Goal: Contribute content: Add original content to the website for others to see

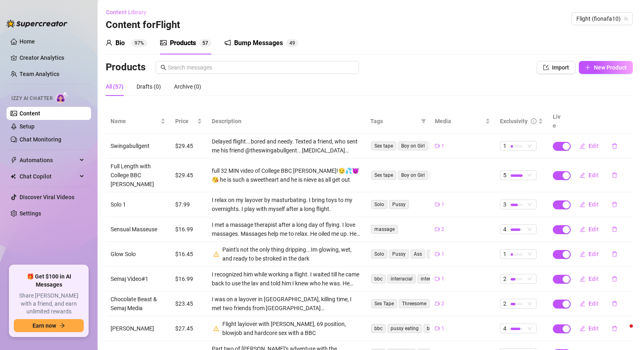
click at [127, 11] on span "Content Library" at bounding box center [126, 12] width 40 height 7
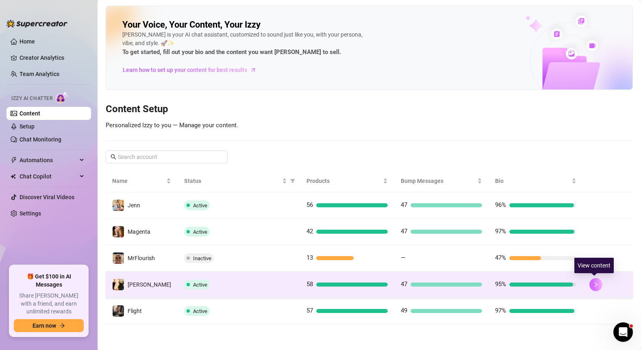
click at [596, 286] on icon "right" at bounding box center [596, 285] width 6 height 6
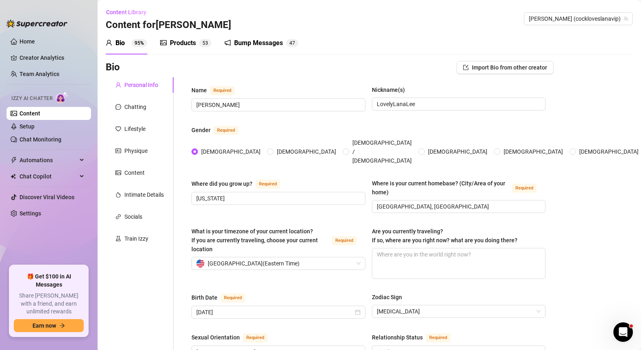
radio input "true"
type input "[DATE]"
click at [190, 41] on div "Products" at bounding box center [183, 43] width 26 height 10
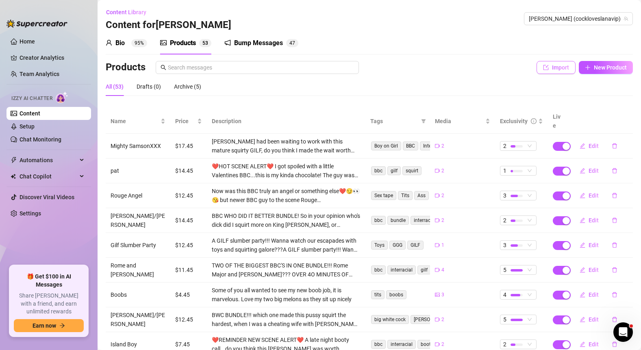
click at [566, 70] on span "Import" at bounding box center [560, 67] width 17 height 7
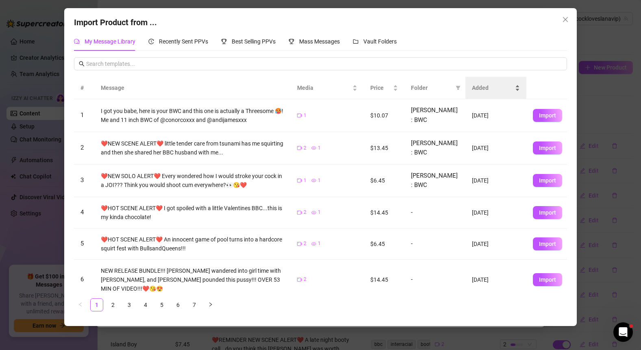
click at [484, 90] on span "Added" at bounding box center [492, 87] width 41 height 9
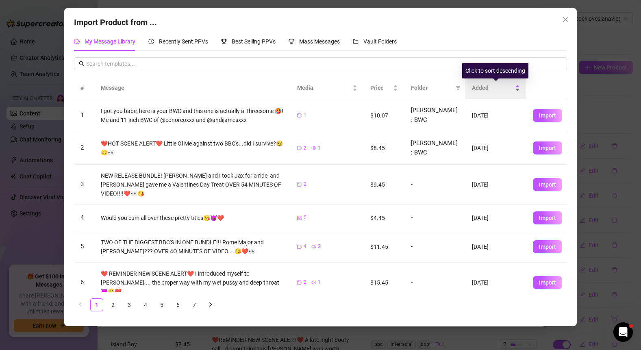
click at [484, 90] on span "Added" at bounding box center [492, 87] width 41 height 9
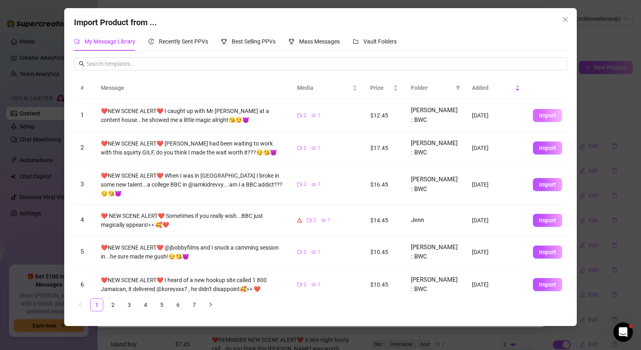
click at [542, 118] on button "Import" at bounding box center [547, 115] width 29 height 13
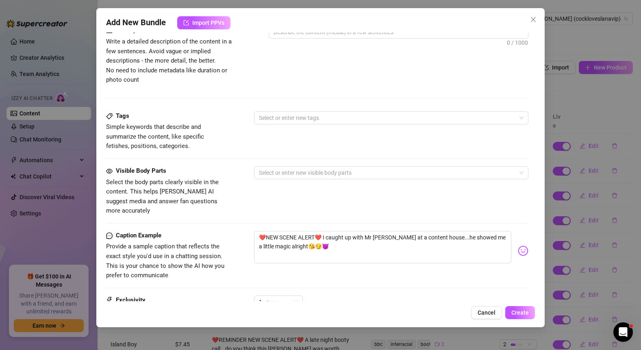
scroll to position [354, 0]
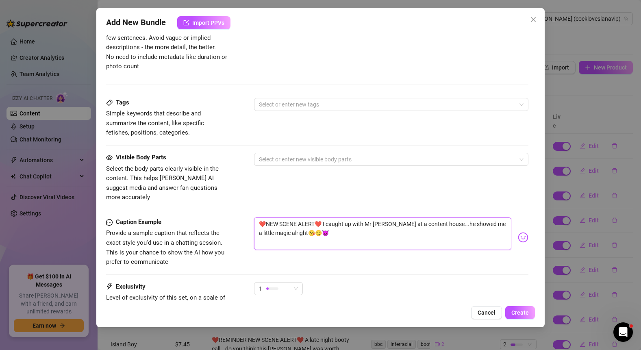
drag, startPoint x: 319, startPoint y: 214, endPoint x: 292, endPoint y: 224, distance: 28.9
click at [292, 224] on textarea "❤️NEW SCENE ALERT❤️ I caught up with Mr [PERSON_NAME] at a content house...he s…" at bounding box center [383, 234] width 258 height 33
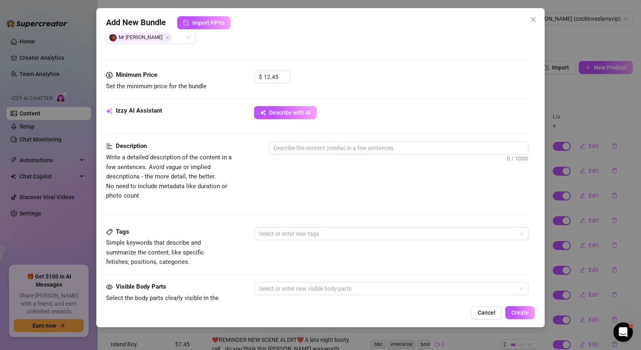
scroll to position [226, 0]
click at [311, 147] on textarea at bounding box center [399, 147] width 260 height 12
paste textarea "I caught up with Mr [PERSON_NAME] at a content house...he showed me a little ma…"
type textarea "I caught up with Mr [PERSON_NAME] at a content house...he showed me a little ma…"
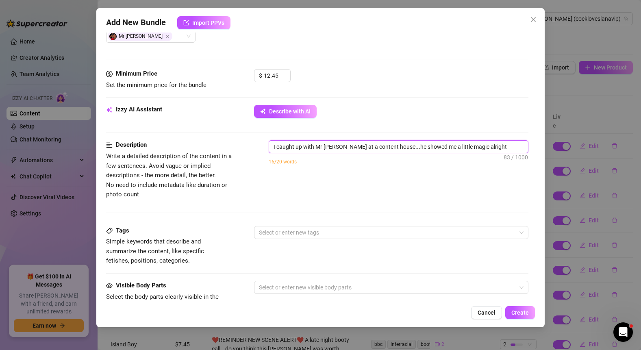
type textarea "I caught up with Mr [PERSON_NAME] at a content house...he showed me a little ma…"
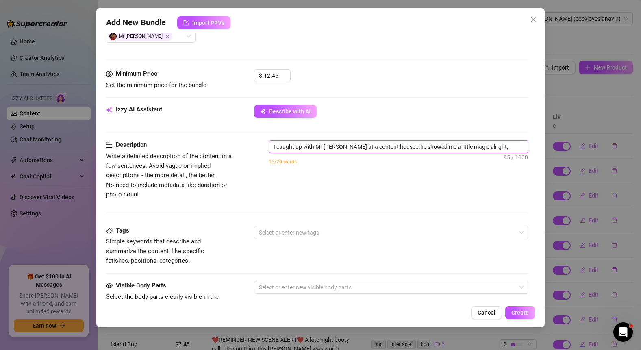
type textarea "I caught up with Mr [PERSON_NAME] at a content house...he showed me a little ma…"
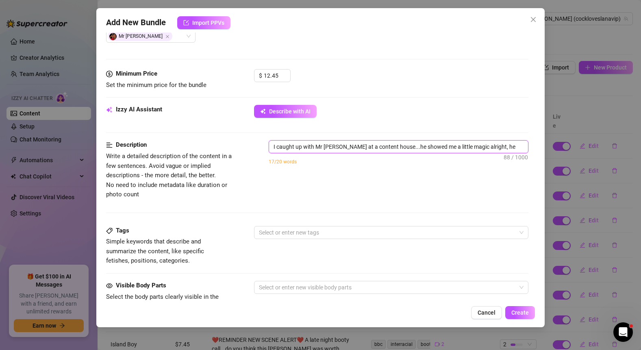
type textarea "I caught up with Mr [PERSON_NAME] at a content house...he showed me a little ma…"
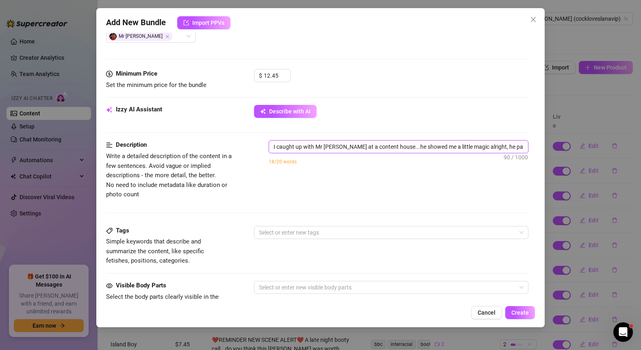
type textarea "I caught up with Mr [PERSON_NAME] at a content house...he showed me a little ma…"
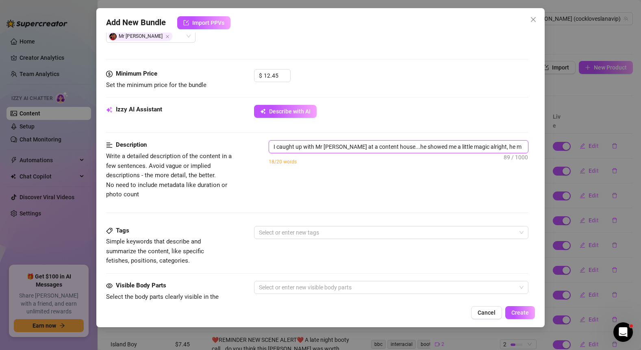
type textarea "I caught up with Mr [PERSON_NAME] at a content house...he showed me a little ma…"
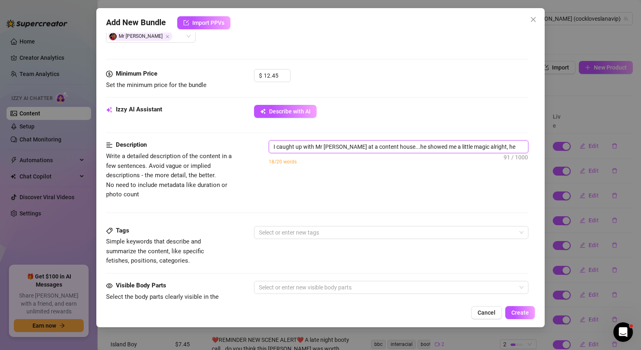
type textarea "I caught up with Mr [PERSON_NAME] at a content house...he showed me a little ma…"
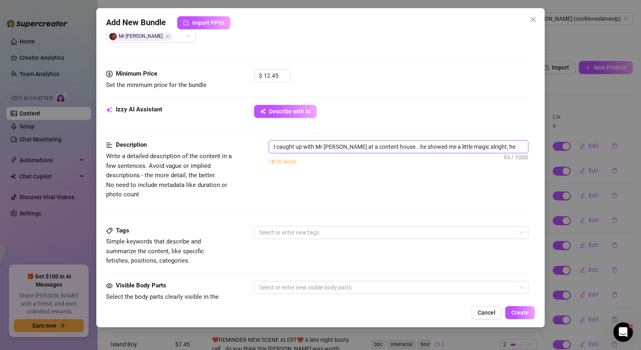
type textarea "I caught up with Mr [PERSON_NAME] at a content house...he showed me a little ma…"
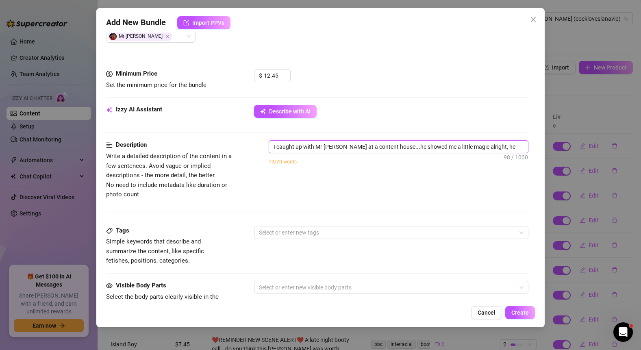
type textarea "I caught up with Mr [PERSON_NAME] at a content house...he showed me a little ma…"
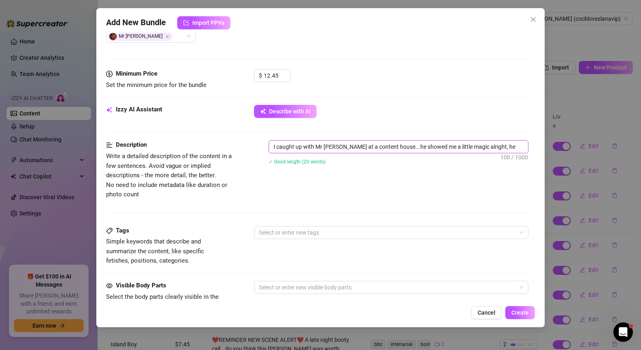
scroll to position [2, 0]
type textarea "I caught up with Mr [PERSON_NAME] at a content house...he showed me a little ma…"
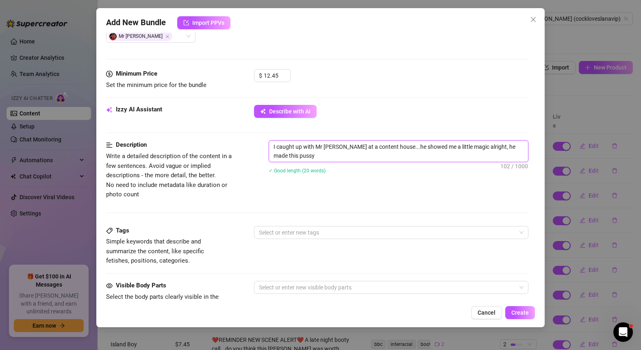
type textarea "I caught up with Mr [PERSON_NAME] at a content house...he showed me a little ma…"
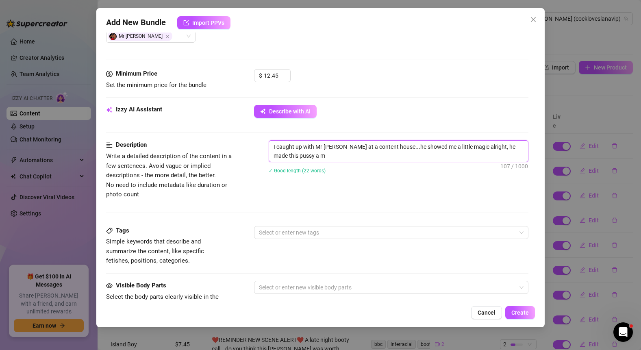
type textarea "I caught up with Mr [PERSON_NAME] at a content house...he showed me a little ma…"
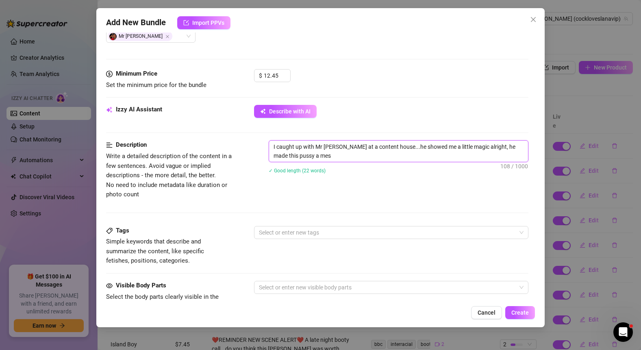
type textarea "I caught up with Mr [PERSON_NAME] at a content house...he showed me a little ma…"
click at [294, 233] on div at bounding box center [387, 232] width 263 height 11
type textarea "I caught up with Mr [PERSON_NAME] at a content house...he showed me a little ma…"
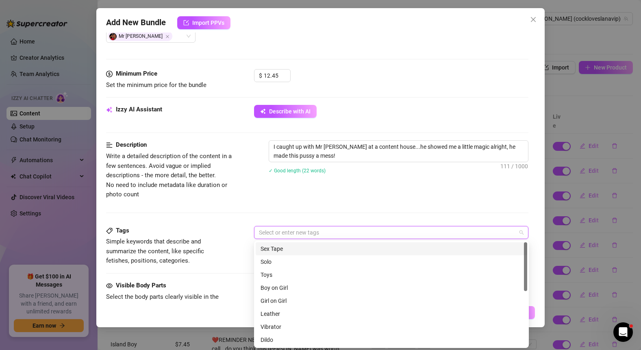
click at [293, 251] on div "Sex Tape" at bounding box center [392, 248] width 262 height 9
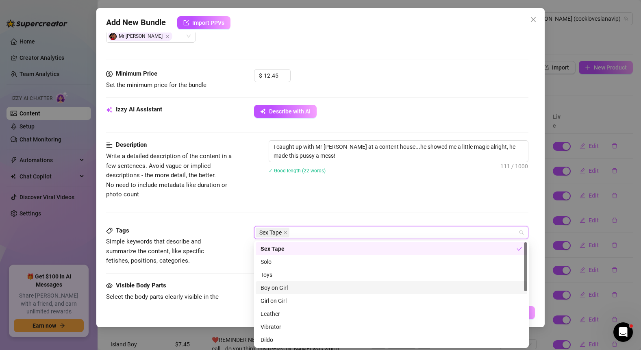
click at [287, 288] on div "Boy on Girl" at bounding box center [392, 288] width 262 height 9
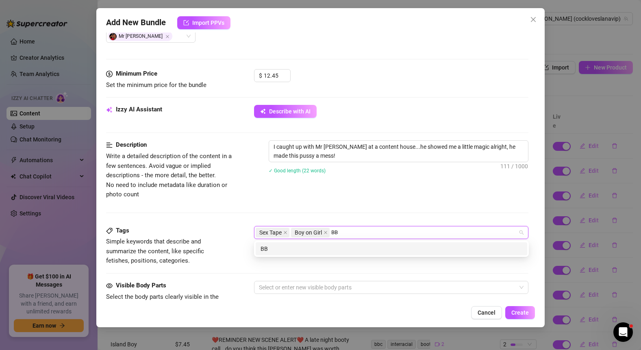
type input "BBC"
click at [306, 249] on div "BBC" at bounding box center [392, 248] width 262 height 9
type input "Interracial"
click at [282, 247] on div "Interracial" at bounding box center [392, 248] width 262 height 9
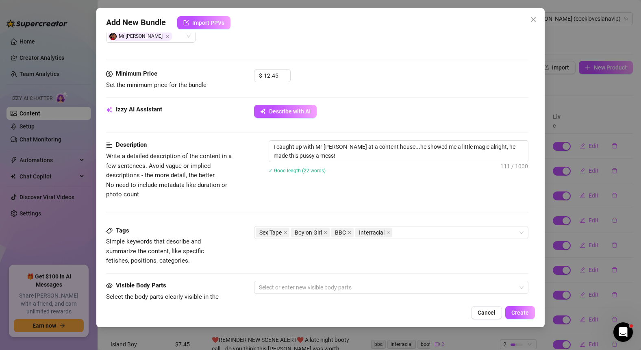
click at [320, 187] on div "Description Write a detailed description of the content in a few sentences. Avo…" at bounding box center [317, 169] width 423 height 59
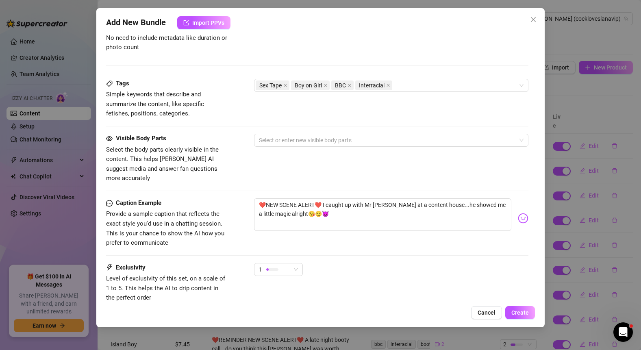
scroll to position [426, 0]
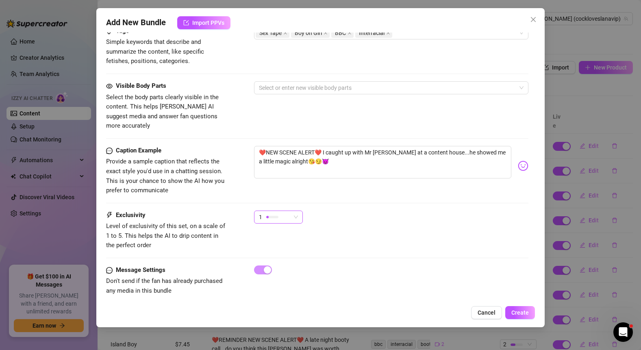
click at [287, 211] on div "1" at bounding box center [275, 217] width 32 height 12
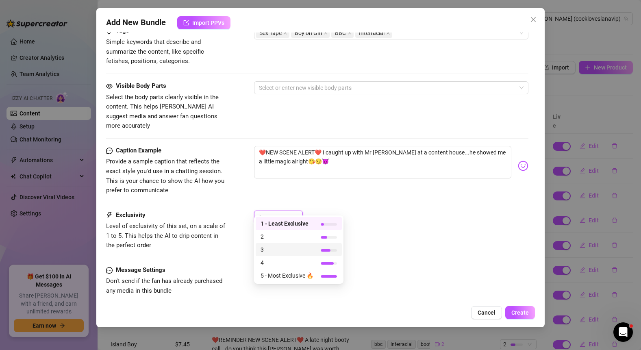
click at [275, 250] on span "3" at bounding box center [287, 249] width 53 height 9
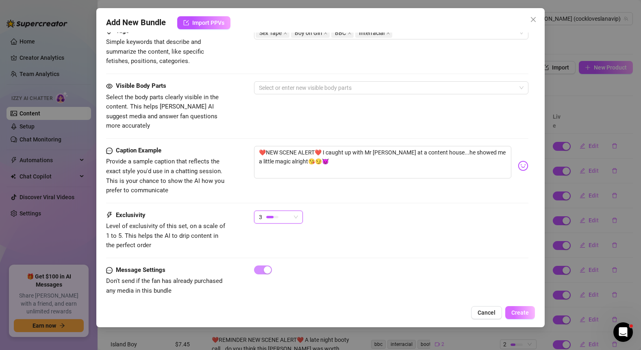
click at [518, 313] on span "Create" at bounding box center [520, 313] width 17 height 7
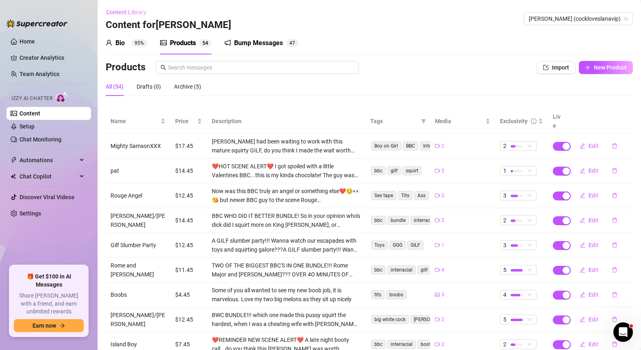
click at [129, 11] on span "Content Library" at bounding box center [126, 12] width 40 height 7
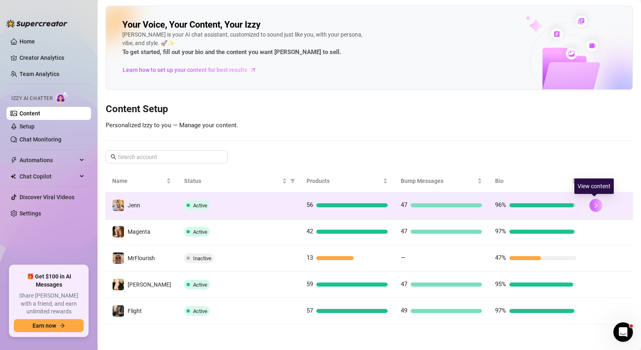
click at [598, 207] on button "button" at bounding box center [596, 205] width 13 height 13
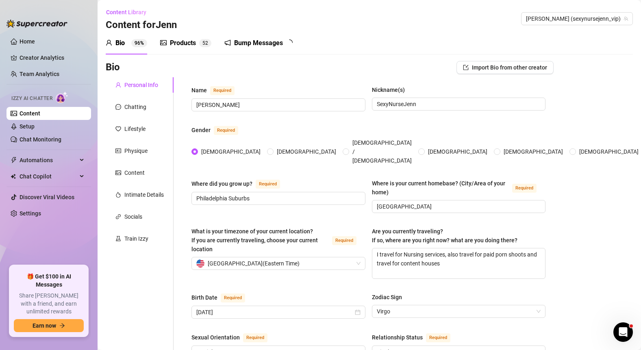
click at [186, 43] on div "Products" at bounding box center [183, 43] width 26 height 10
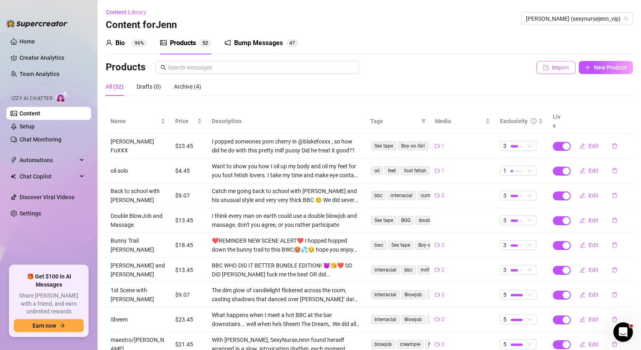
click at [564, 69] on span "Import" at bounding box center [560, 67] width 17 height 7
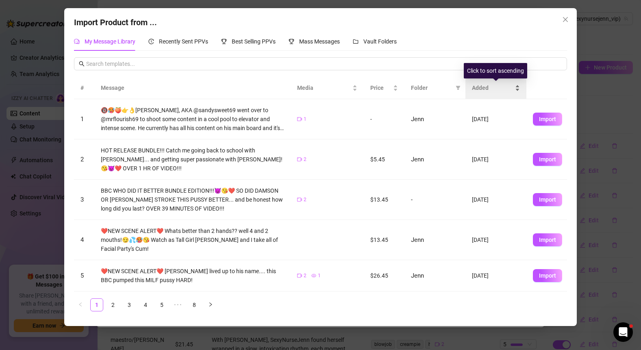
click at [479, 87] on span "Added" at bounding box center [492, 87] width 41 height 9
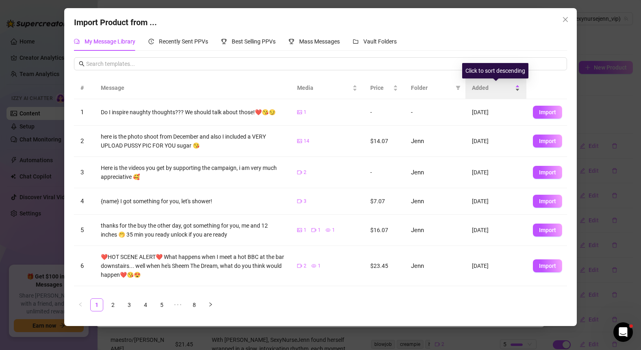
click at [486, 89] on span "Added" at bounding box center [492, 87] width 41 height 9
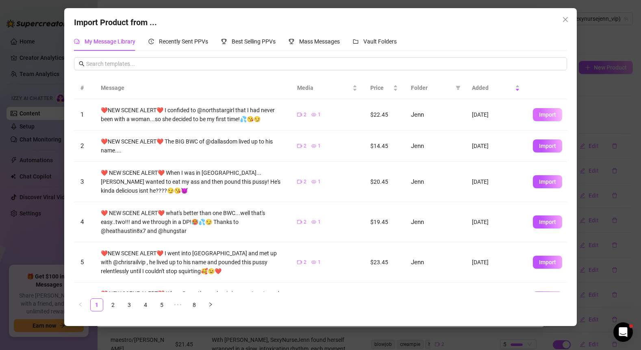
click at [541, 115] on span "Import" at bounding box center [547, 114] width 17 height 7
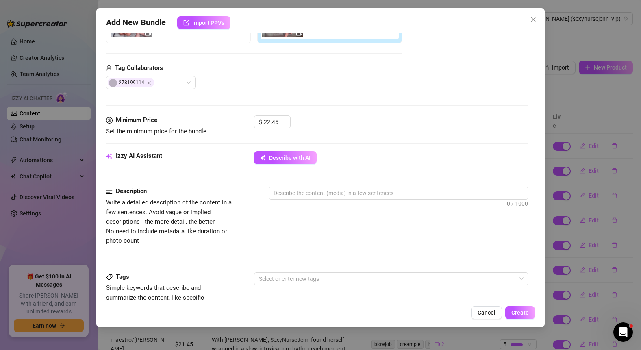
scroll to position [343, 0]
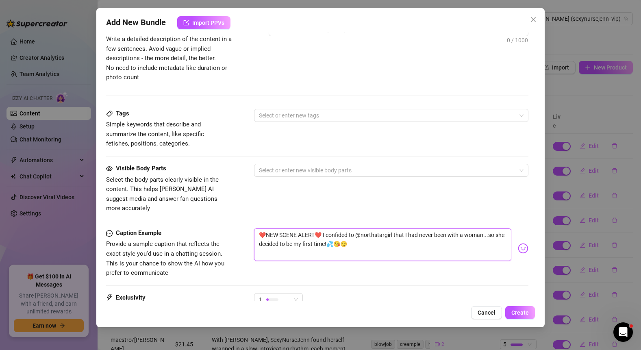
drag, startPoint x: 319, startPoint y: 223, endPoint x: 327, endPoint y: 238, distance: 16.4
click at [327, 238] on textarea "❤️NEW SCENE ALERT❤️ I confided to @northstargirl that I had never been with a w…" at bounding box center [383, 245] width 258 height 33
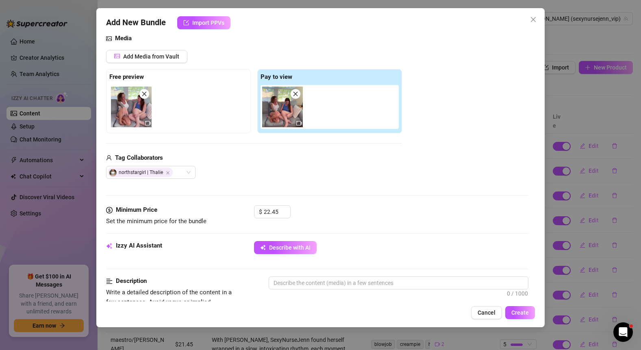
scroll to position [78, 0]
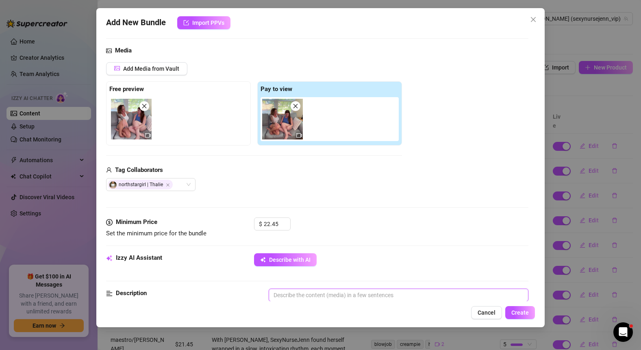
click at [323, 299] on textarea at bounding box center [399, 295] width 260 height 12
paste textarea "I confided to @northstargirl that I had never been with a woman...so she decide…"
type textarea "I confided to @northstargirl that I had never been with a woman...so she decide…"
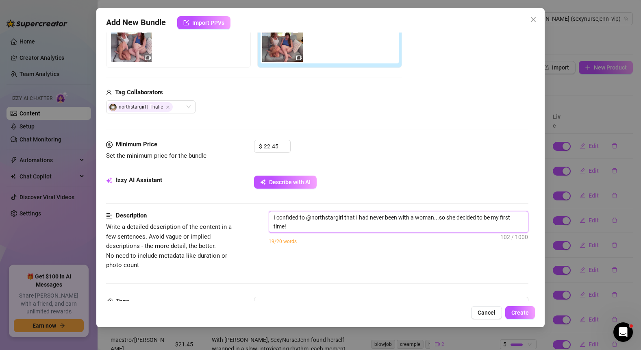
type textarea "I confided to @northstargirl that I had never been with a woman...so she decide…"
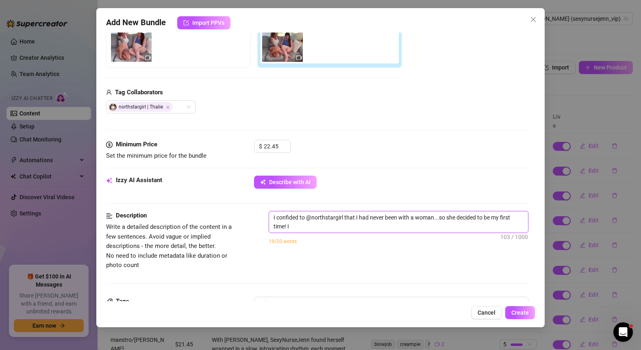
type textarea "I confided to @northstargirl that I had never been with a woman...so she decide…"
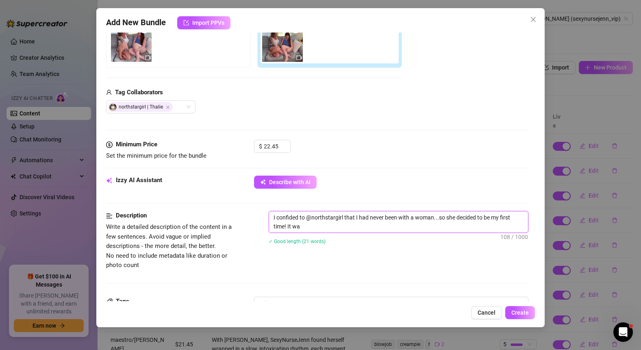
type textarea "I confided to @northstargirl that I had never been with a woman...so she decide…"
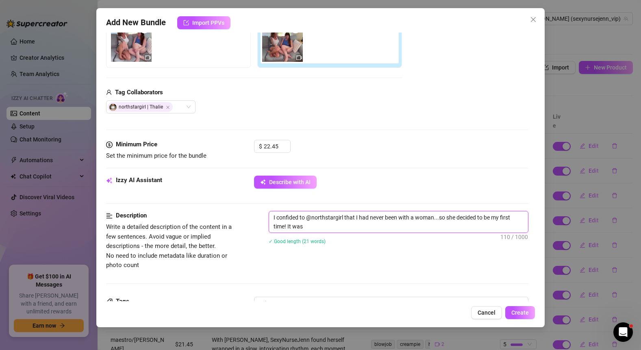
type textarea "I confided to @northstargirl that I had never been with a woman...so she decide…"
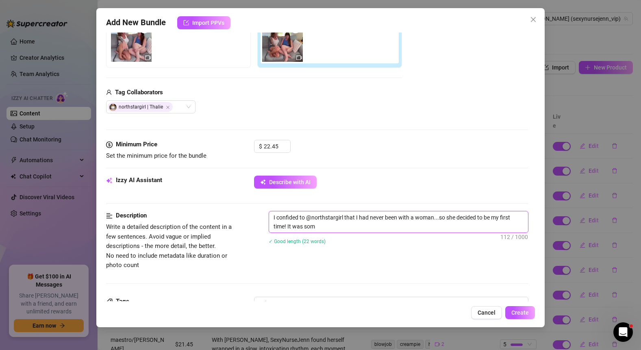
type textarea "I confided to @northstargirl that I had never been with a woman...so she decide…"
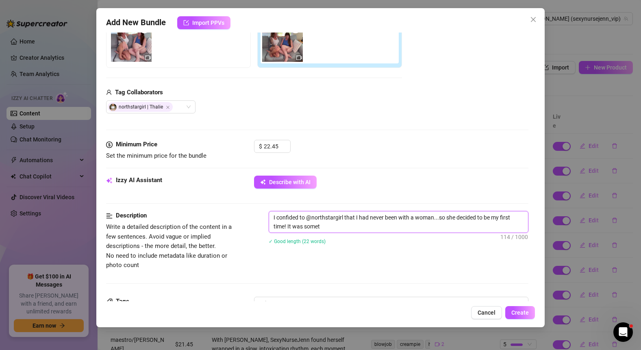
type textarea "I confided to @northstargirl that I had never been with a woman...so she decide…"
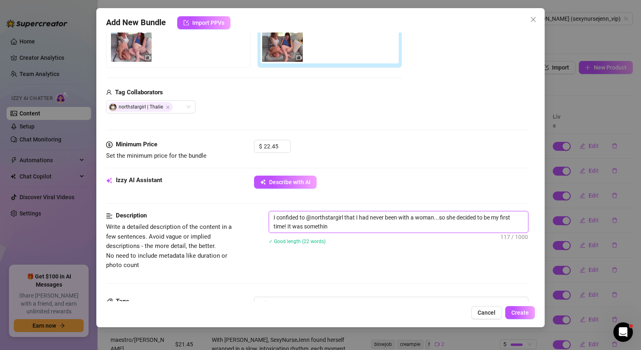
type textarea "I confided to @northstargirl that I had never been with a woman...so she decide…"
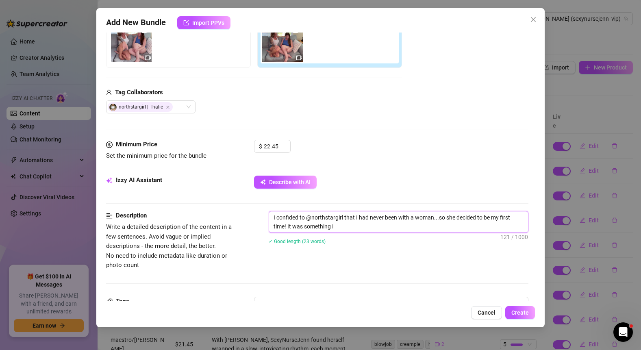
type textarea "I confided to @northstargirl that I had never been with a woman...so she decide…"
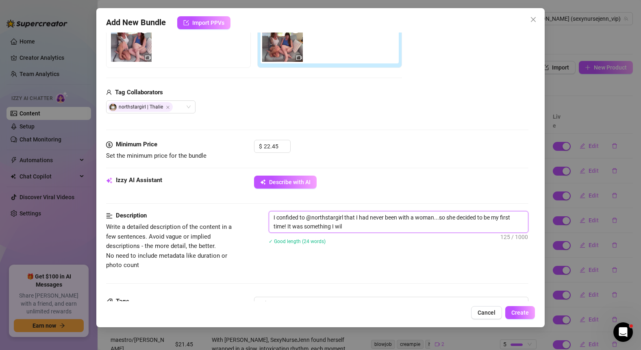
type textarea "I confided to @northstargirl that I had never been with a woman...so she decide…"
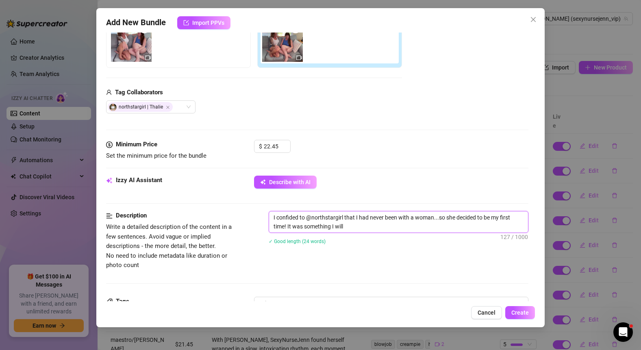
type textarea "I confided to @northstargirl that I had never been with a woman...so she decide…"
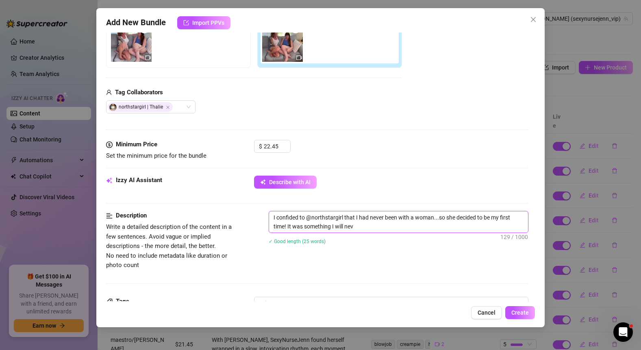
type textarea "I confided to @northstargirl that I had never been with a woman...so she decide…"
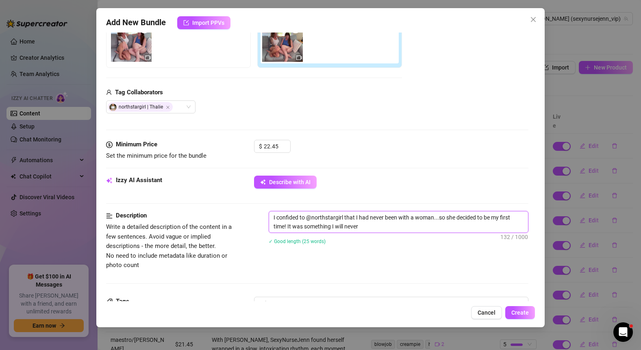
type textarea "I confided to @northstargirl that I had never been with a woman...so she decide…"
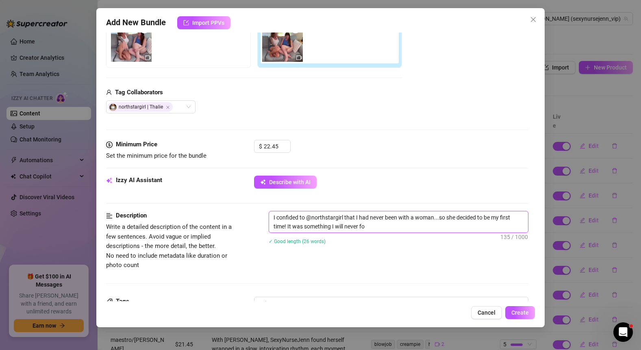
type textarea "I confided to @northstargirl that I had never been with a woman...so she decide…"
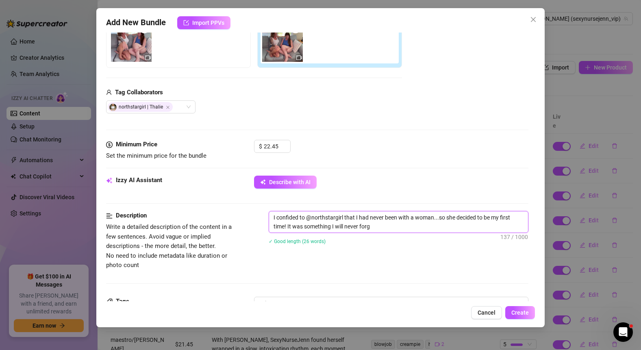
type textarea "I confided to @northstargirl that I had never been with a woman...so she decide…"
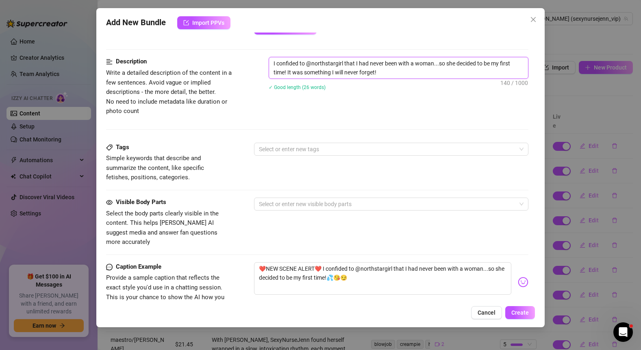
scroll to position [409, 0]
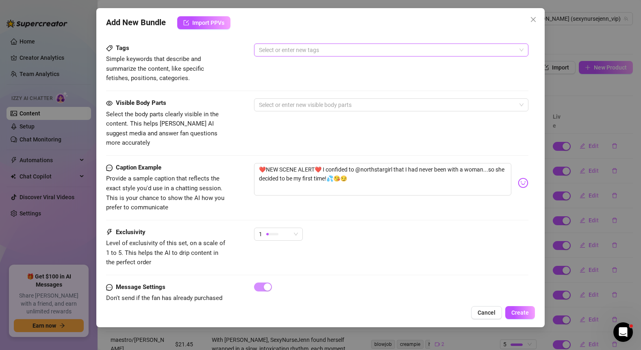
click at [354, 50] on div at bounding box center [387, 49] width 263 height 11
type textarea "I confided to @northstargirl that I had never been with a woman...so she decide…"
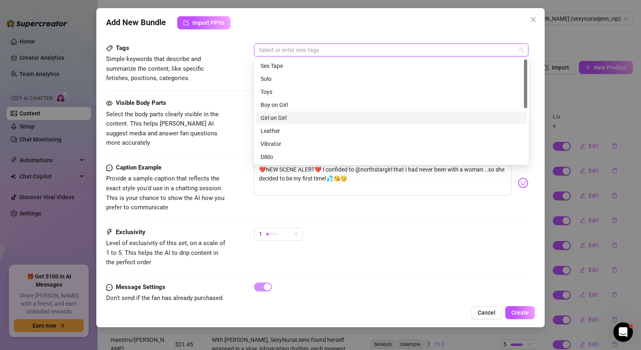
click at [288, 117] on div "Girl on Girl" at bounding box center [392, 117] width 262 height 9
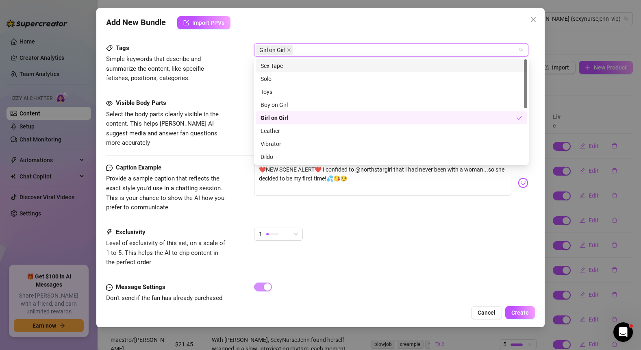
click at [287, 68] on div "Sex Tape" at bounding box center [392, 65] width 262 height 9
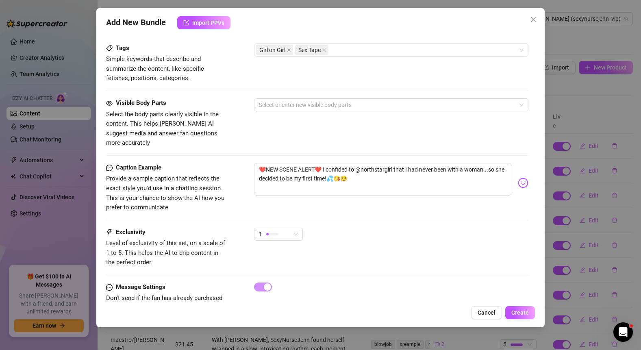
click at [315, 207] on div "Caption Example Provide a sample caption that reflects the exact style you'd us…" at bounding box center [317, 195] width 423 height 65
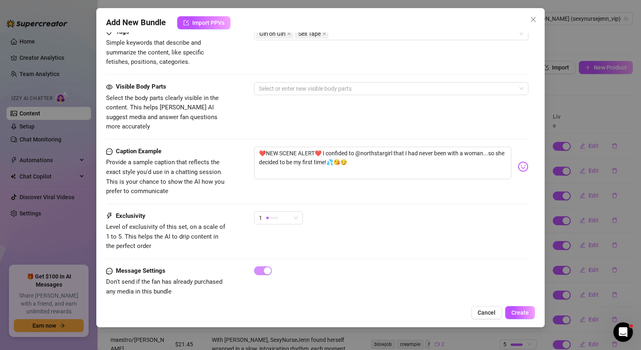
scroll to position [426, 0]
click at [279, 211] on div "1" at bounding box center [275, 217] width 32 height 12
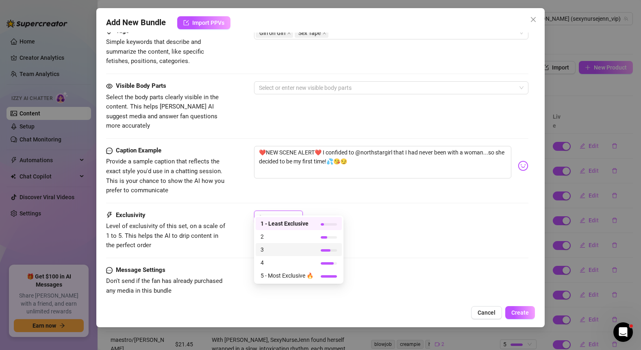
click at [268, 251] on span "3" at bounding box center [287, 249] width 53 height 9
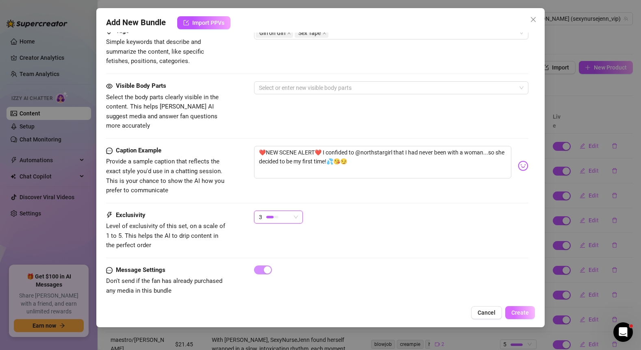
click at [519, 314] on span "Create" at bounding box center [520, 313] width 17 height 7
